Goal: Task Accomplishment & Management: Use online tool/utility

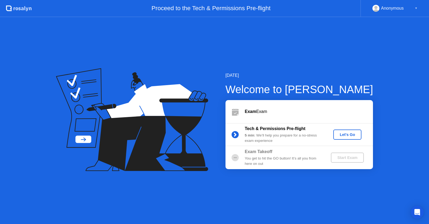
click at [349, 135] on div "Let's Go" at bounding box center [347, 135] width 24 height 4
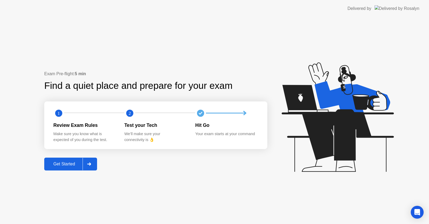
click at [72, 164] on div "Get Started" at bounding box center [64, 164] width 37 height 5
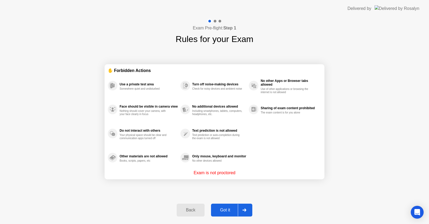
click at [227, 209] on div "Got it" at bounding box center [225, 210] width 25 height 5
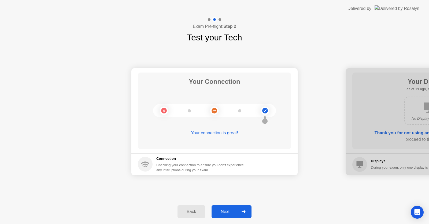
click at [230, 212] on div "Next" at bounding box center [225, 212] width 24 height 5
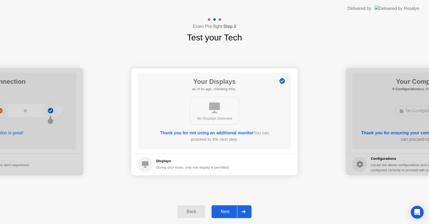
click at [230, 212] on div "Next" at bounding box center [225, 212] width 24 height 5
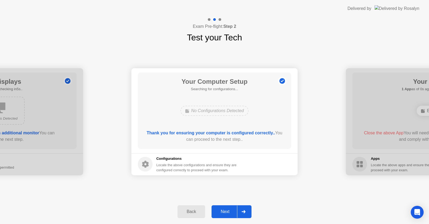
click at [230, 212] on div "Next" at bounding box center [225, 212] width 24 height 5
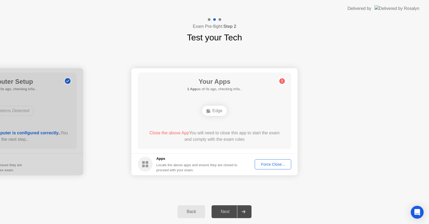
click at [230, 212] on div "Next" at bounding box center [225, 212] width 24 height 5
click at [233, 210] on div "Next" at bounding box center [225, 212] width 24 height 5
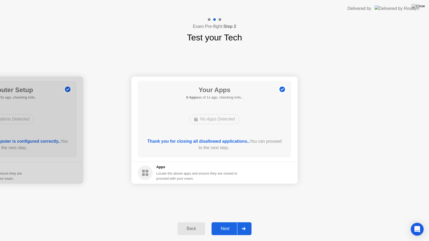
click at [226, 224] on div "Next" at bounding box center [225, 229] width 24 height 5
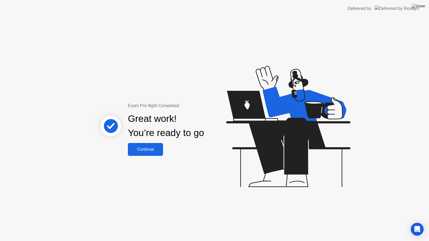
click at [147, 162] on div "Exam Pre-flight Completed Great work! You’re ready to go Continue" at bounding box center [214, 129] width 429 height 224
click at [152, 153] on button "Continue" at bounding box center [145, 149] width 35 height 13
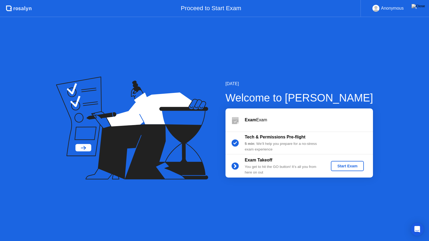
click at [352, 167] on div "Start Exam" at bounding box center [347, 166] width 29 height 4
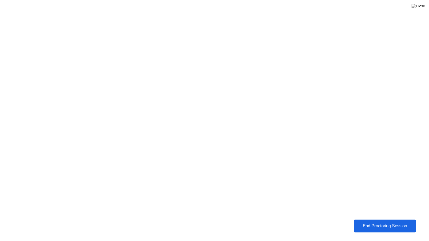
click at [381, 224] on div "End Proctoring Session" at bounding box center [385, 226] width 60 height 5
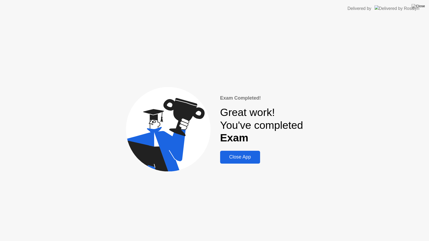
click at [251, 160] on div "Close App" at bounding box center [240, 157] width 37 height 6
